Goal: Task Accomplishment & Management: Complete application form

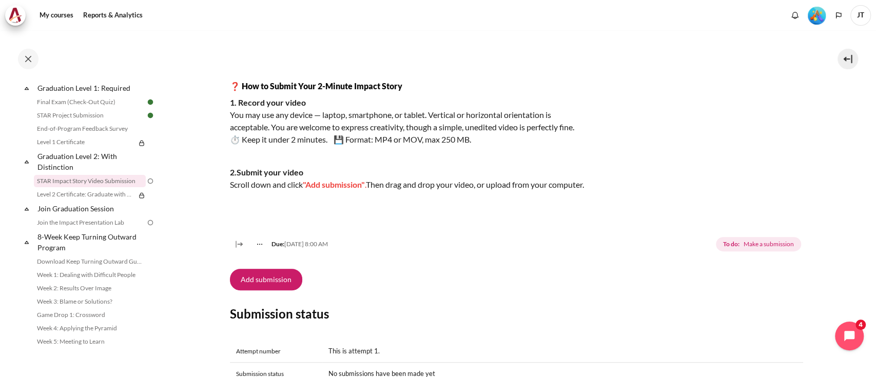
scroll to position [274, 0]
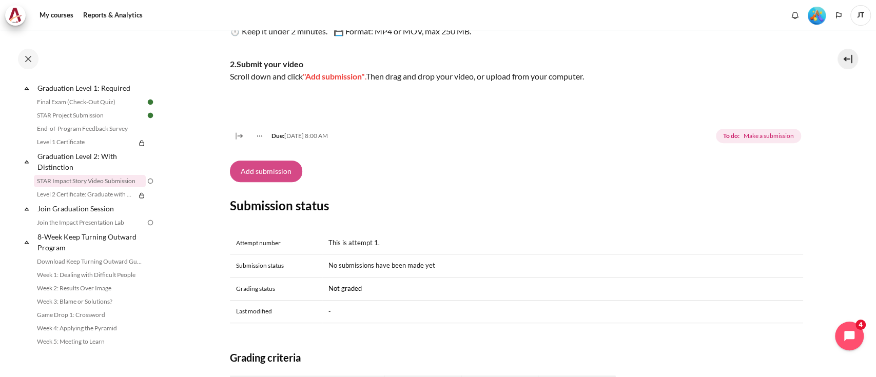
click at [286, 182] on button "Add submission" at bounding box center [266, 172] width 72 height 22
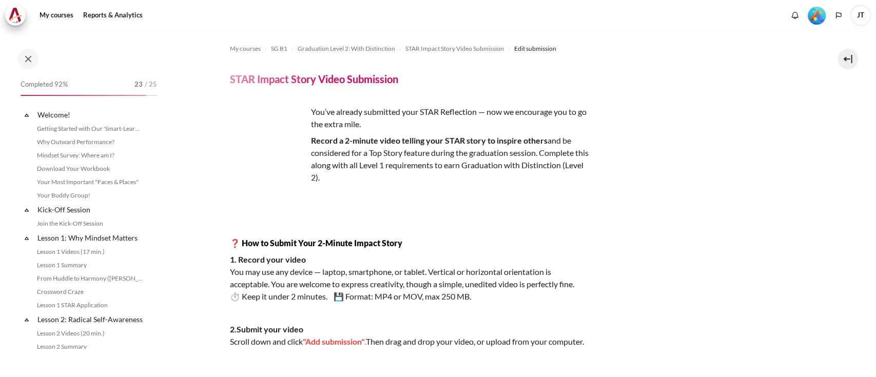
scroll to position [1109, 0]
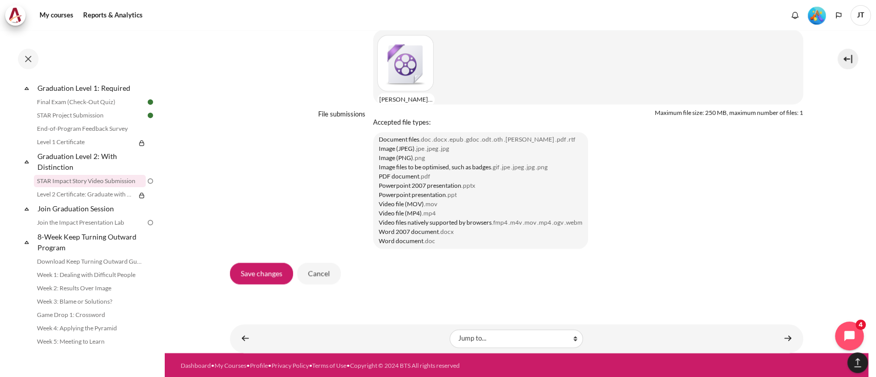
scroll to position [924, 0]
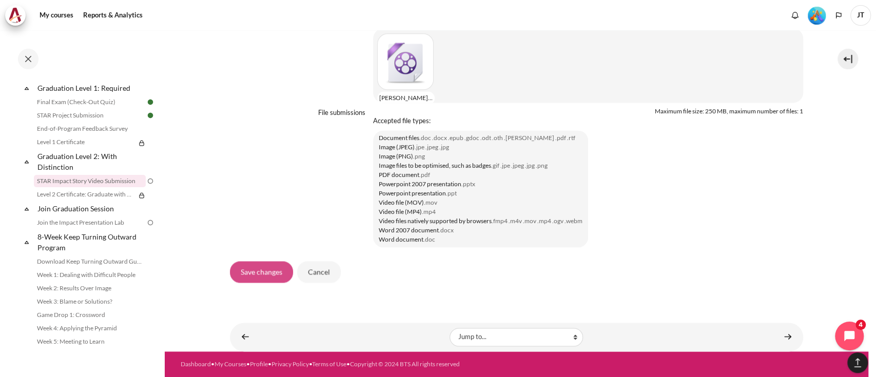
click at [258, 280] on input "Save changes" at bounding box center [261, 272] width 63 height 22
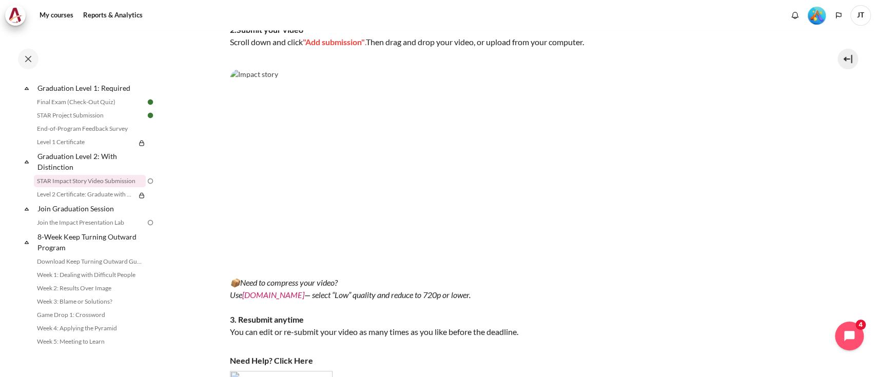
scroll to position [171, 0]
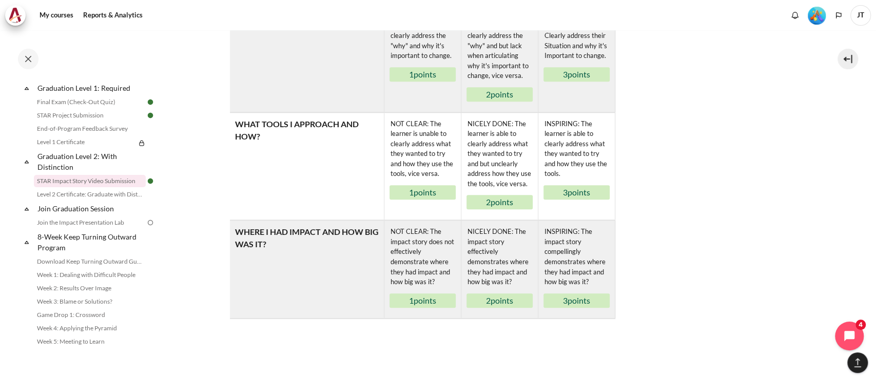
scroll to position [752, 0]
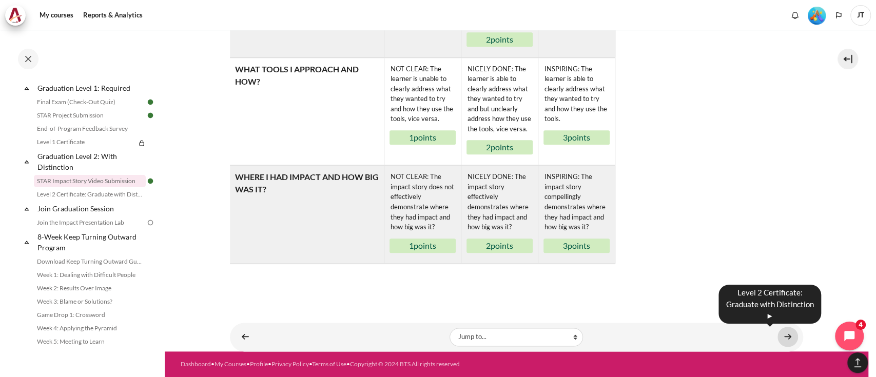
click at [779, 338] on link "Content" at bounding box center [787, 337] width 21 height 20
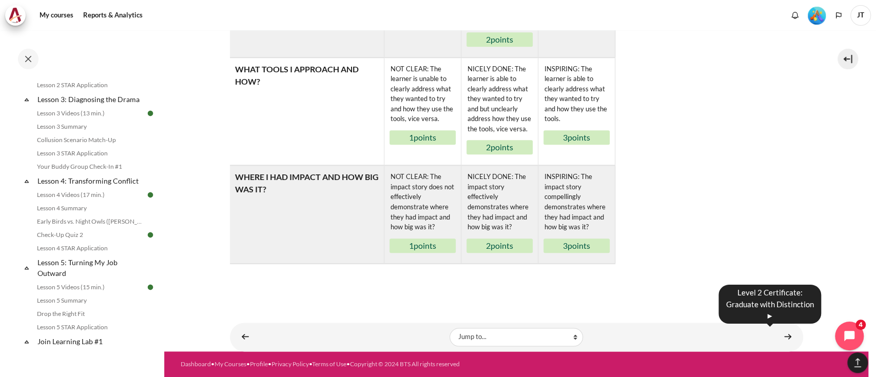
scroll to position [0, 0]
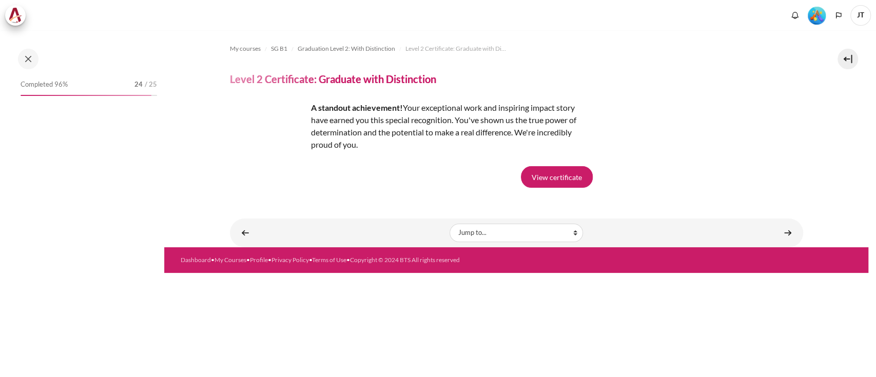
scroll to position [1123, 0]
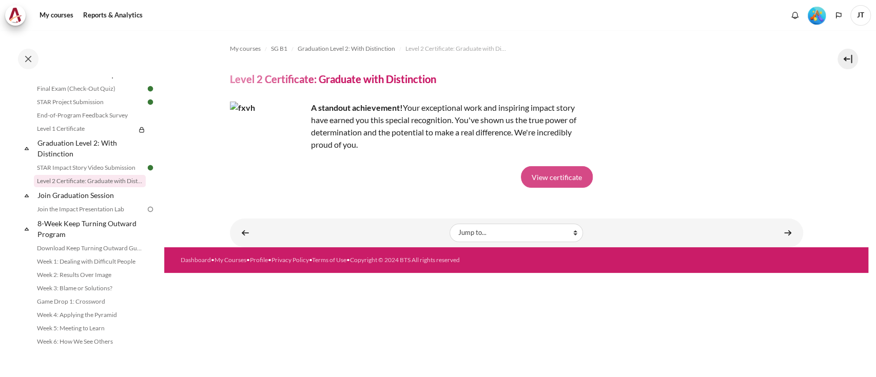
click at [552, 172] on link "View certificate" at bounding box center [557, 177] width 72 height 22
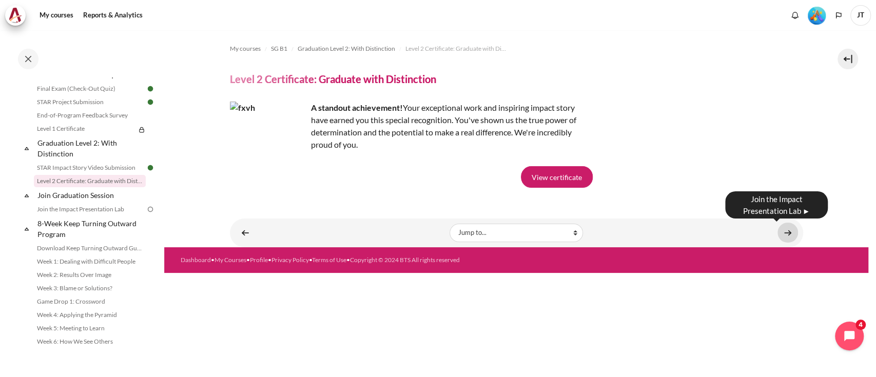
click at [789, 227] on link "Content" at bounding box center [787, 233] width 21 height 20
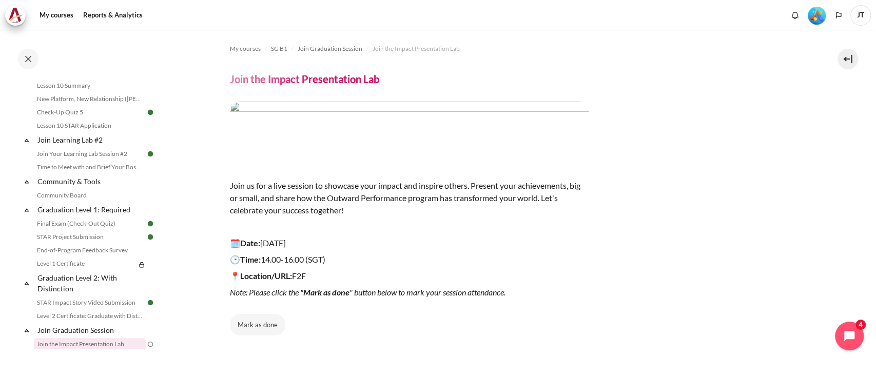
scroll to position [1163, 0]
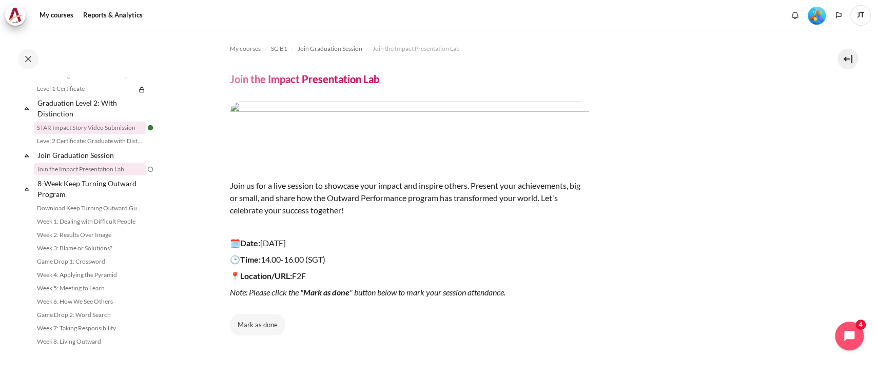
click at [111, 134] on link "STAR Impact Story Video Submission" at bounding box center [90, 128] width 112 height 12
